Goal: Communication & Community: Participate in discussion

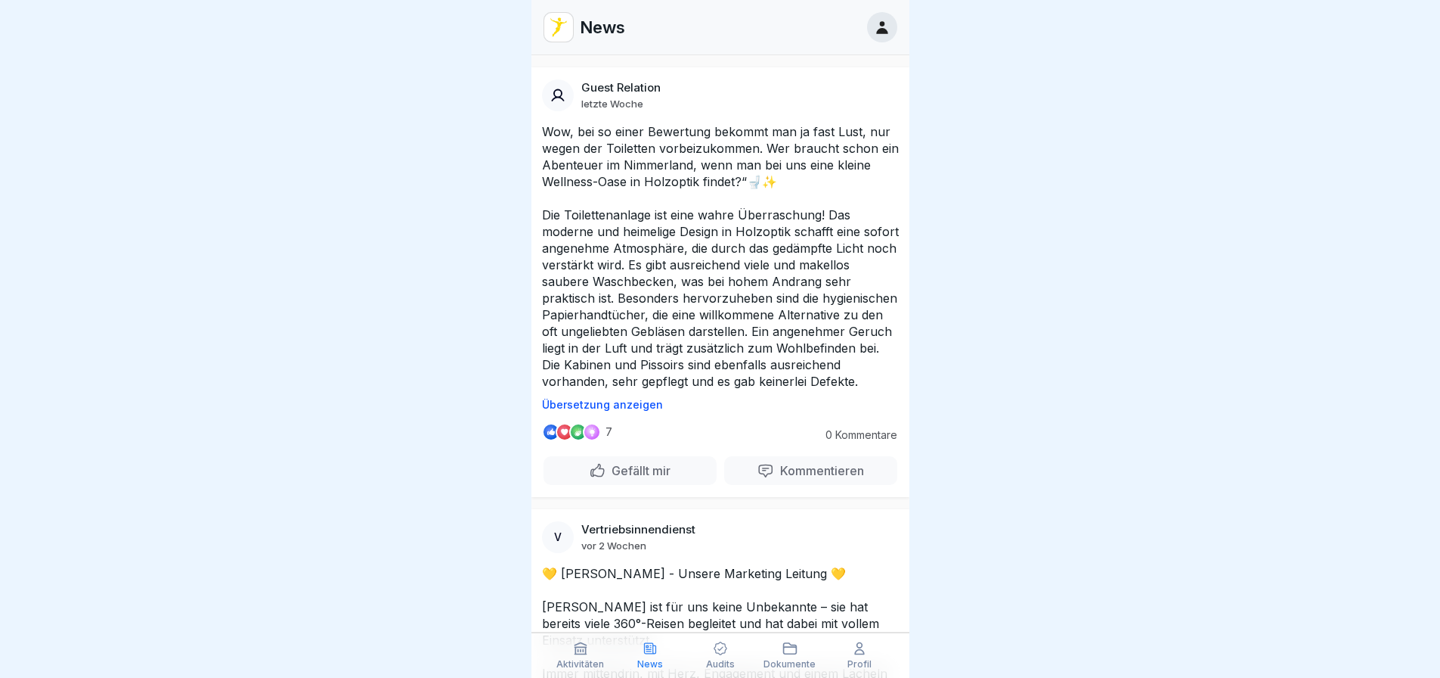
click at [598, 479] on div "Gefällt mir" at bounding box center [630, 470] width 82 height 17
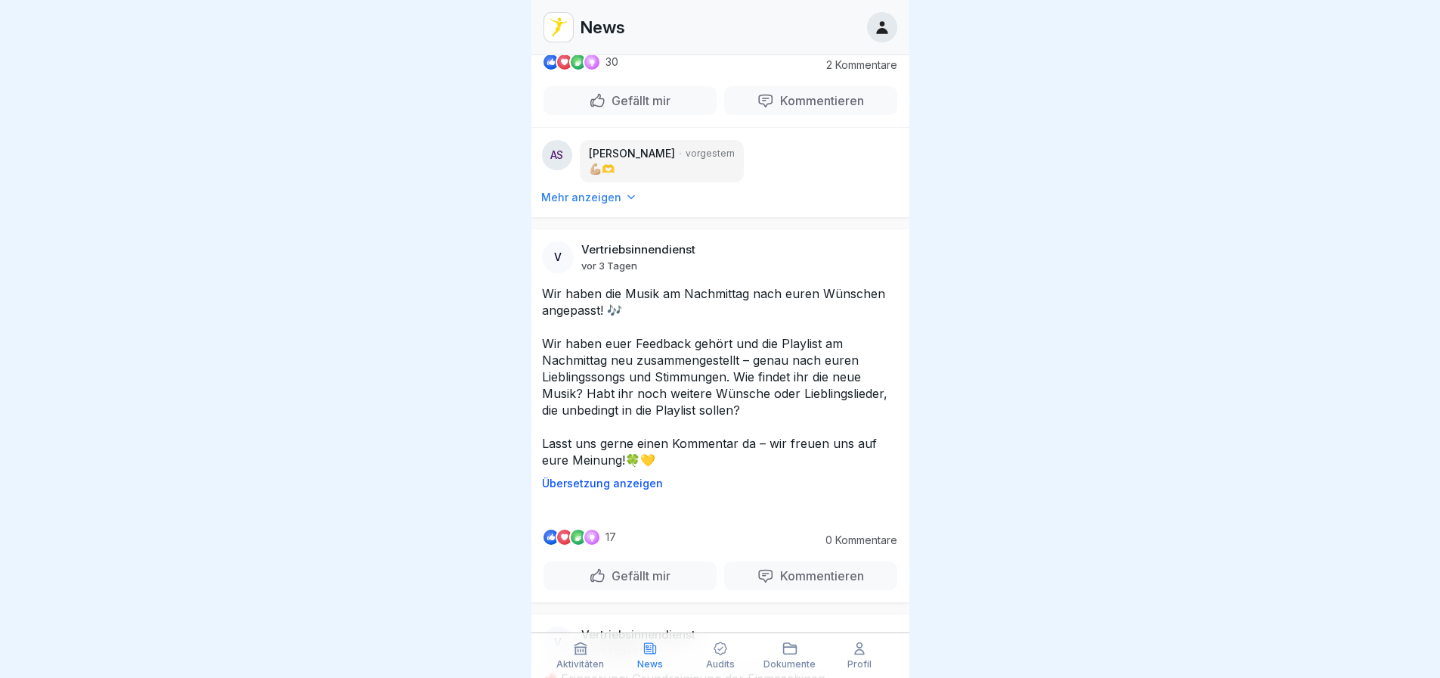
scroll to position [2420, 0]
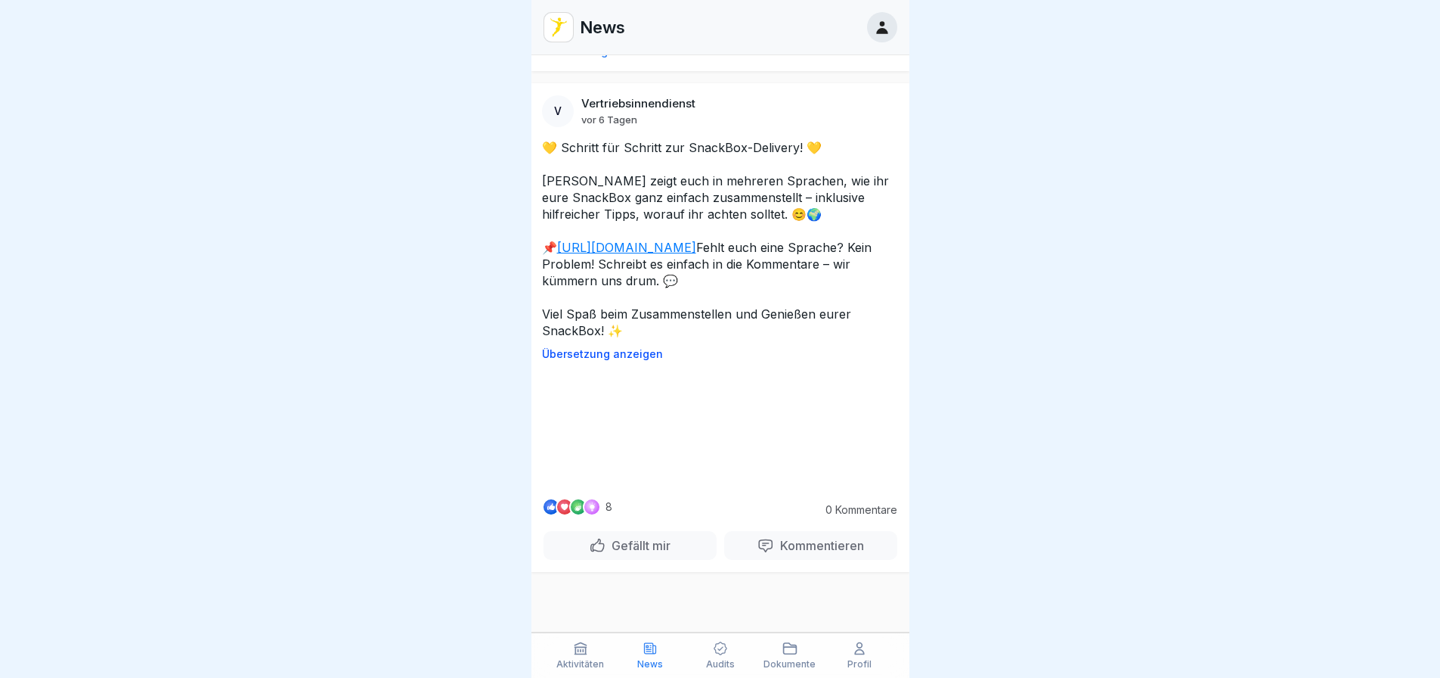
scroll to position [6125, 0]
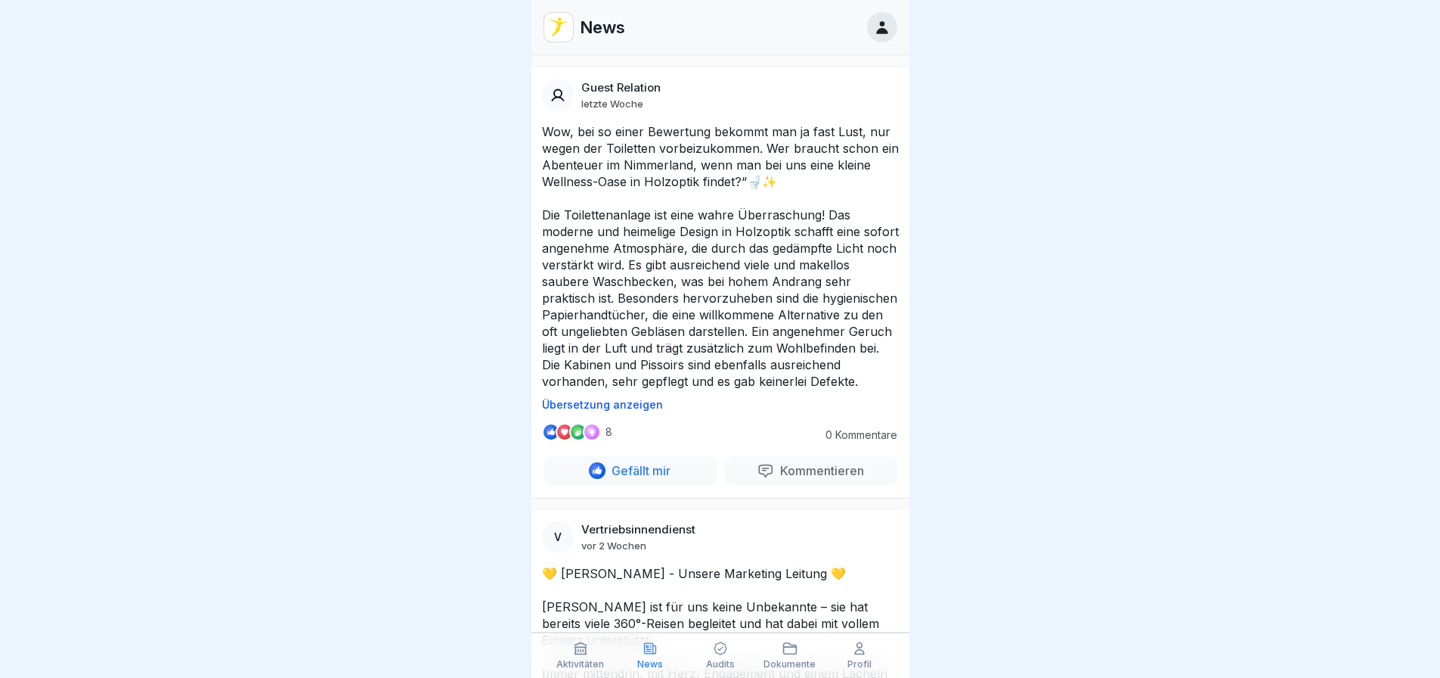
scroll to position [11, 0]
